Goal: Task Accomplishment & Management: Manage account settings

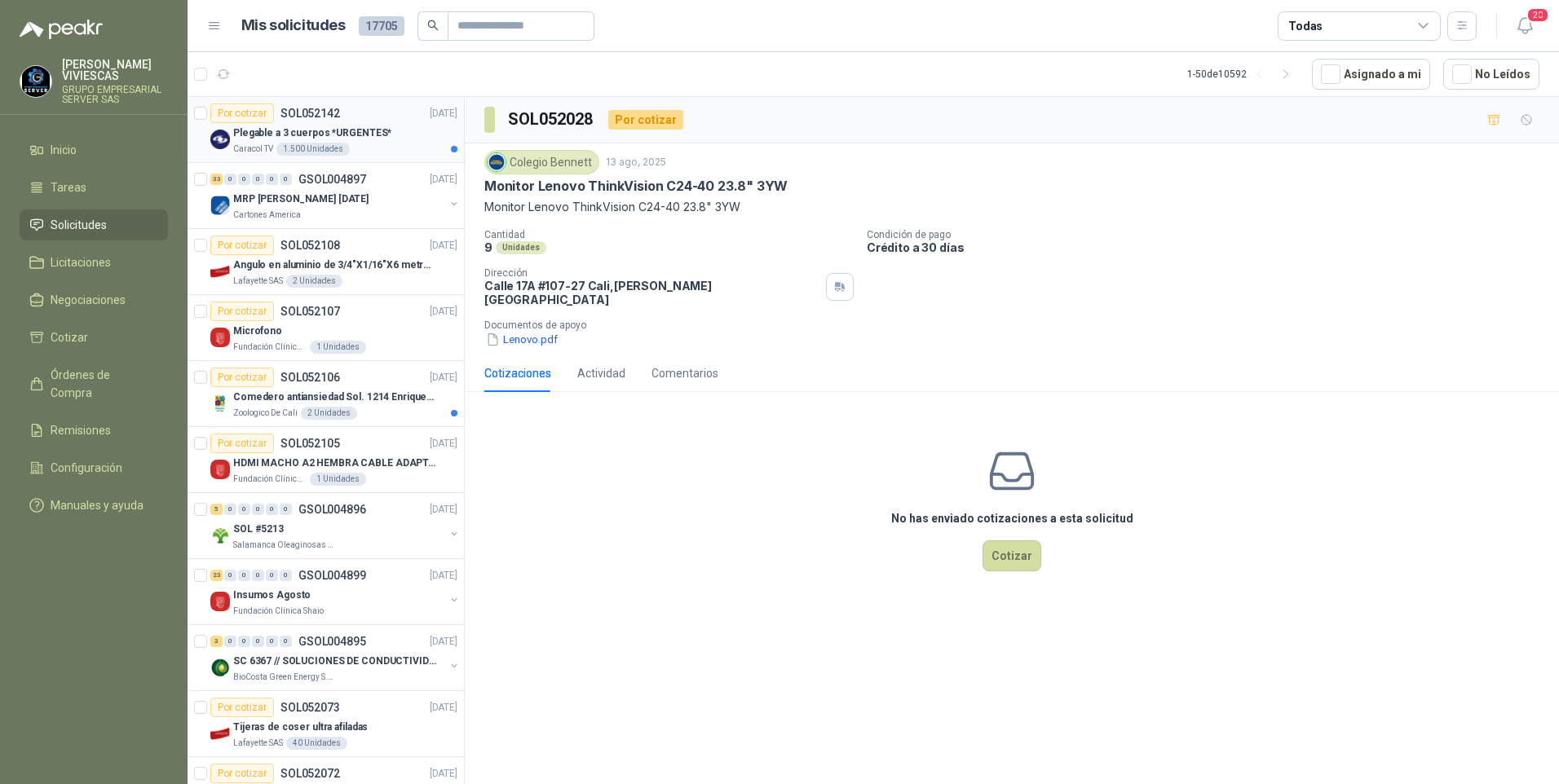
click at [283, 125] on p "Plegable a 3 cuerpos *URGENTES*" at bounding box center [312, 133] width 158 height 16
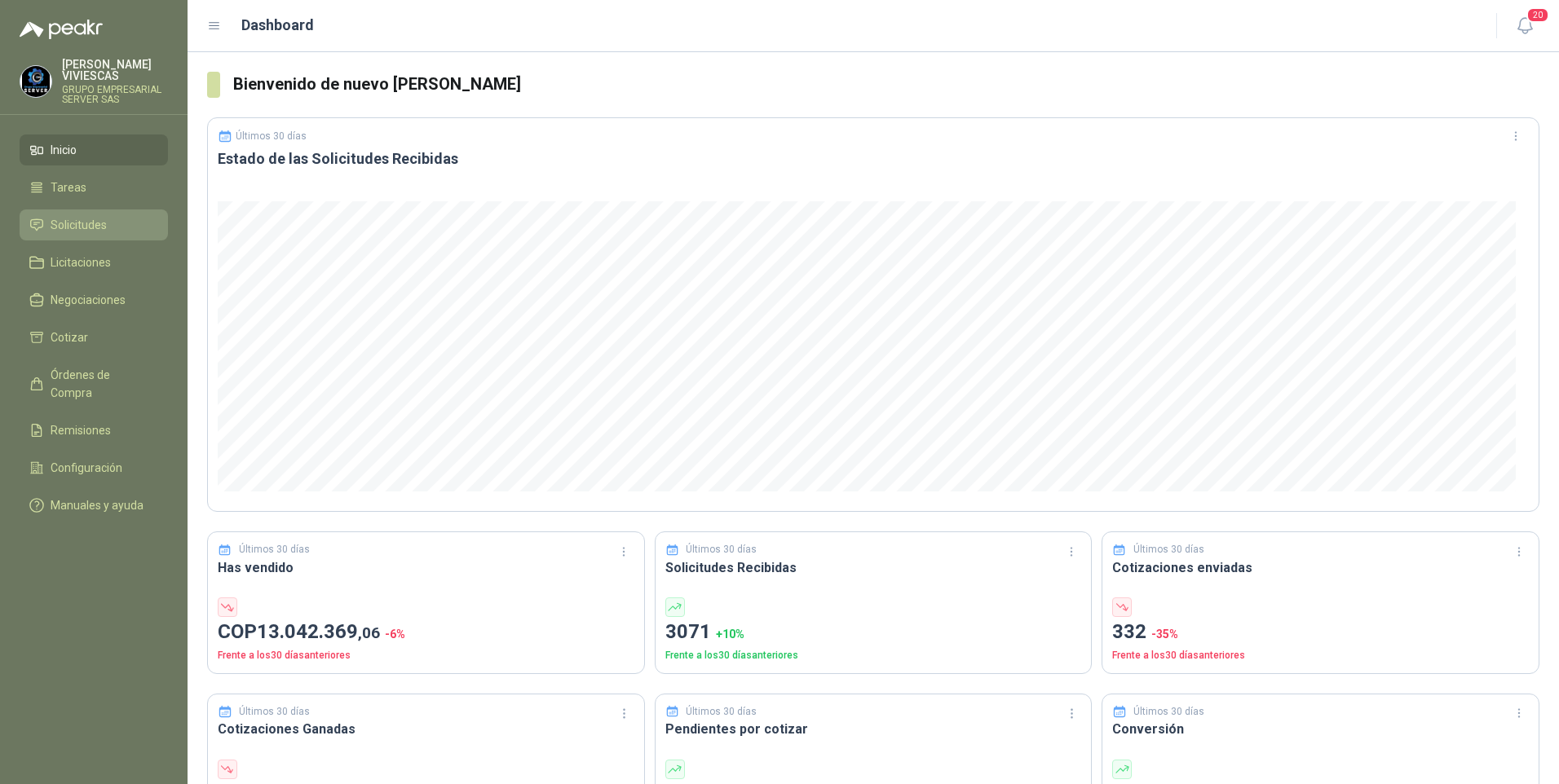
click at [82, 214] on link "Solicitudes" at bounding box center [94, 225] width 148 height 31
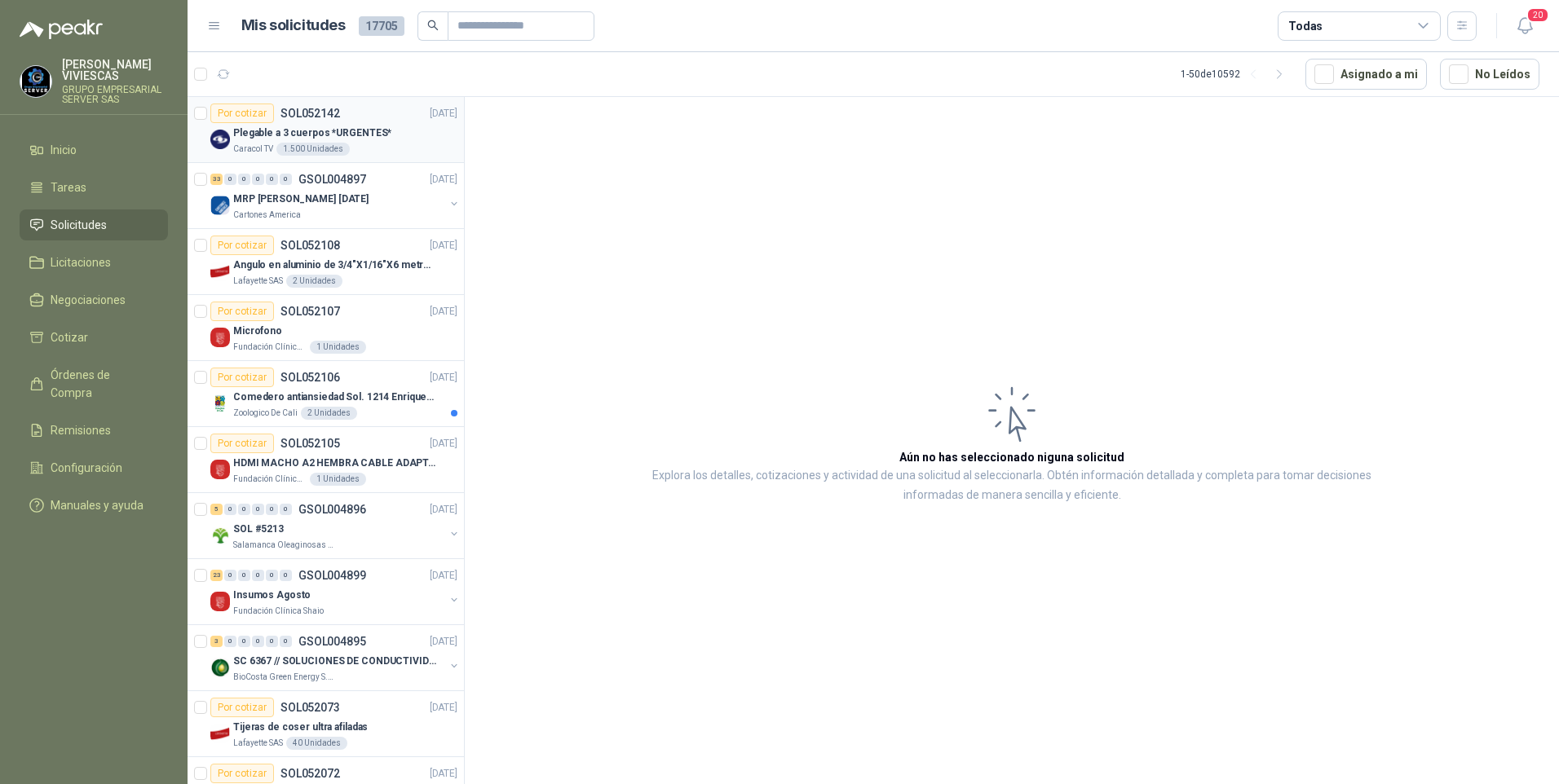
click at [252, 129] on p "Plegable a 3 cuerpos *URGENTES*" at bounding box center [312, 133] width 158 height 16
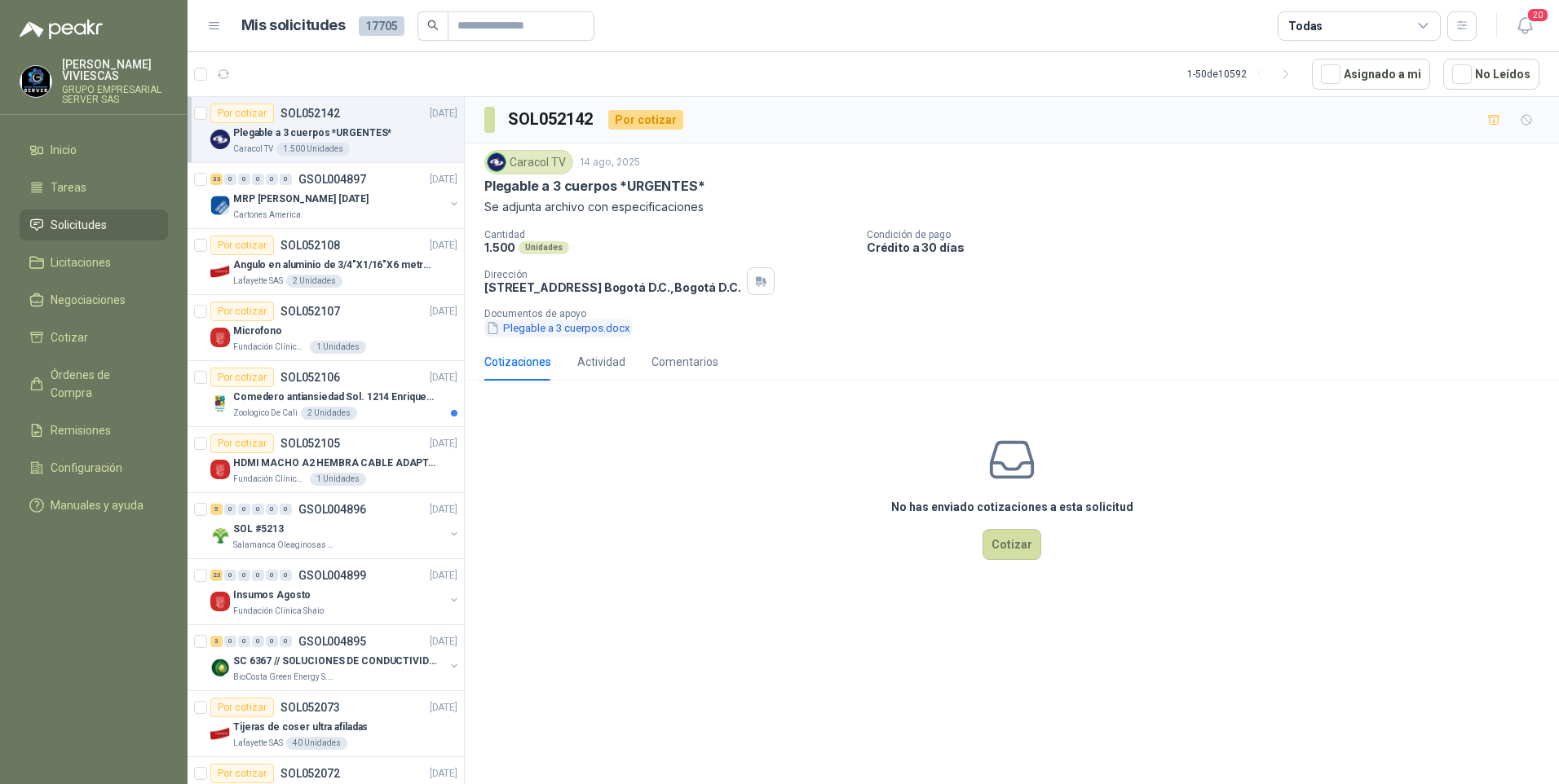
click at [582, 324] on button "Plegable a 3 cuerpos.docx" at bounding box center [558, 328] width 147 height 17
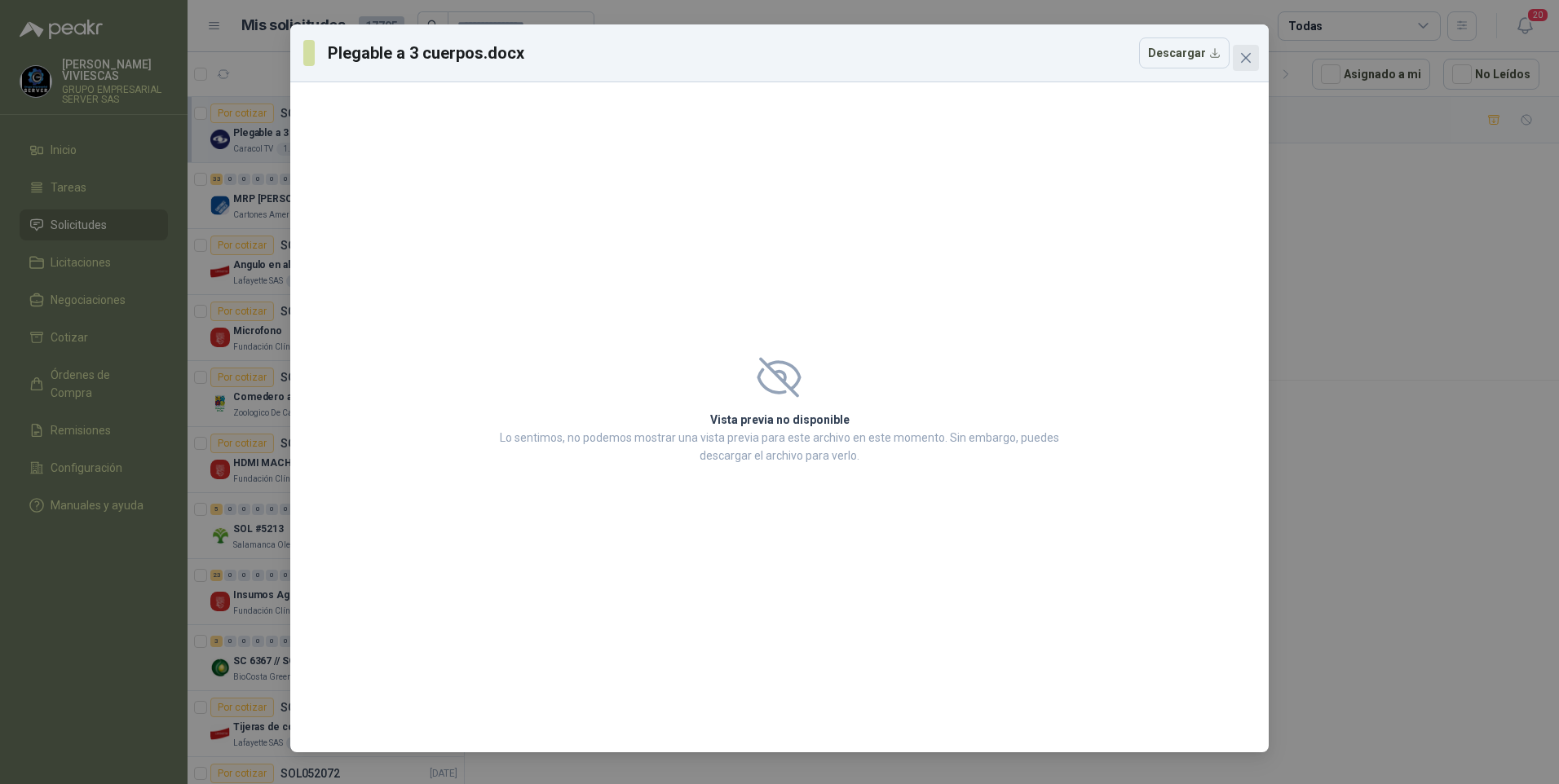
click at [1254, 54] on span "Close" at bounding box center [1246, 58] width 26 height 13
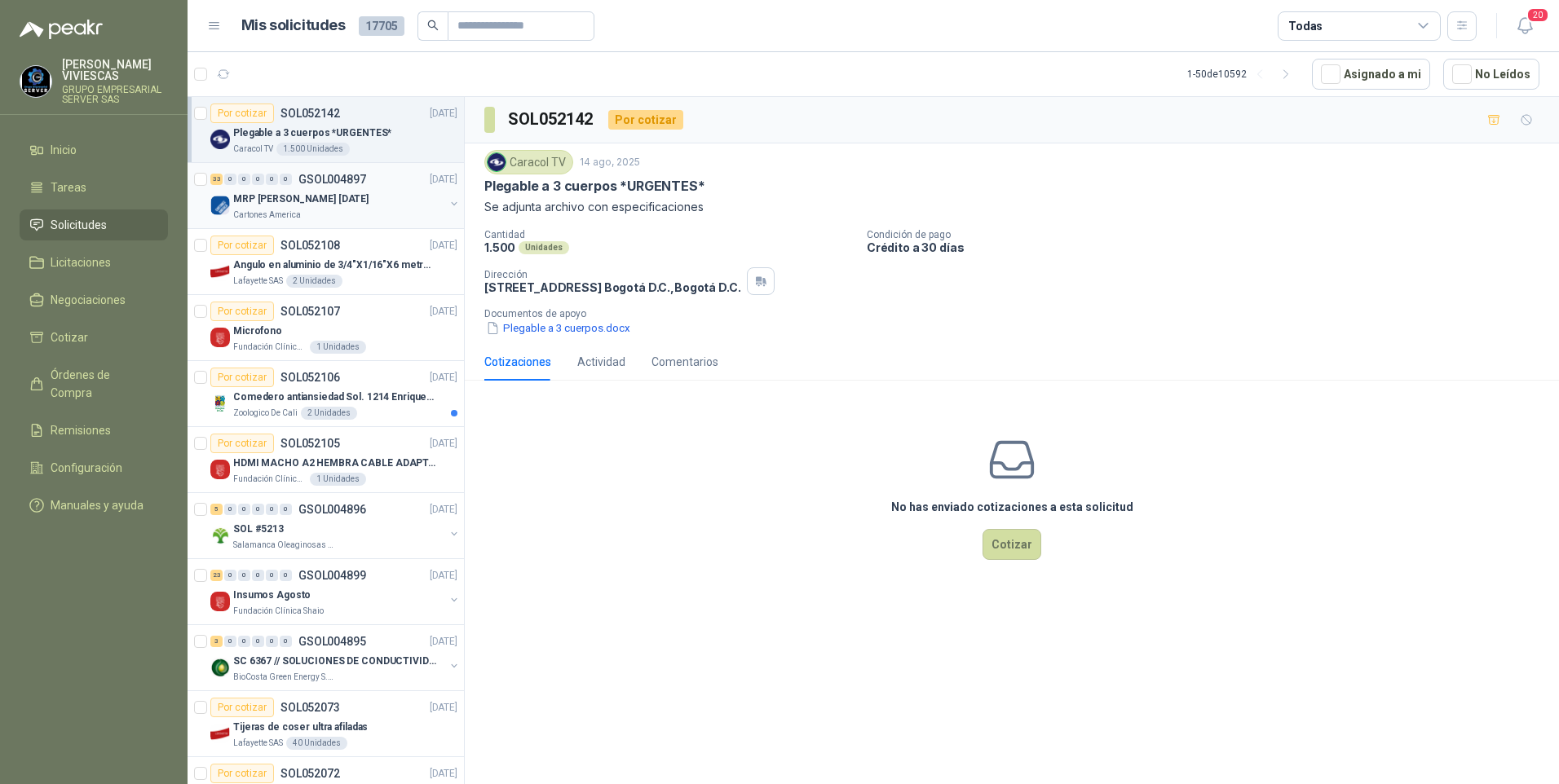
click at [285, 193] on p "MRP [PERSON_NAME] [DATE]" at bounding box center [301, 199] width 135 height 16
